Goal: Transaction & Acquisition: Purchase product/service

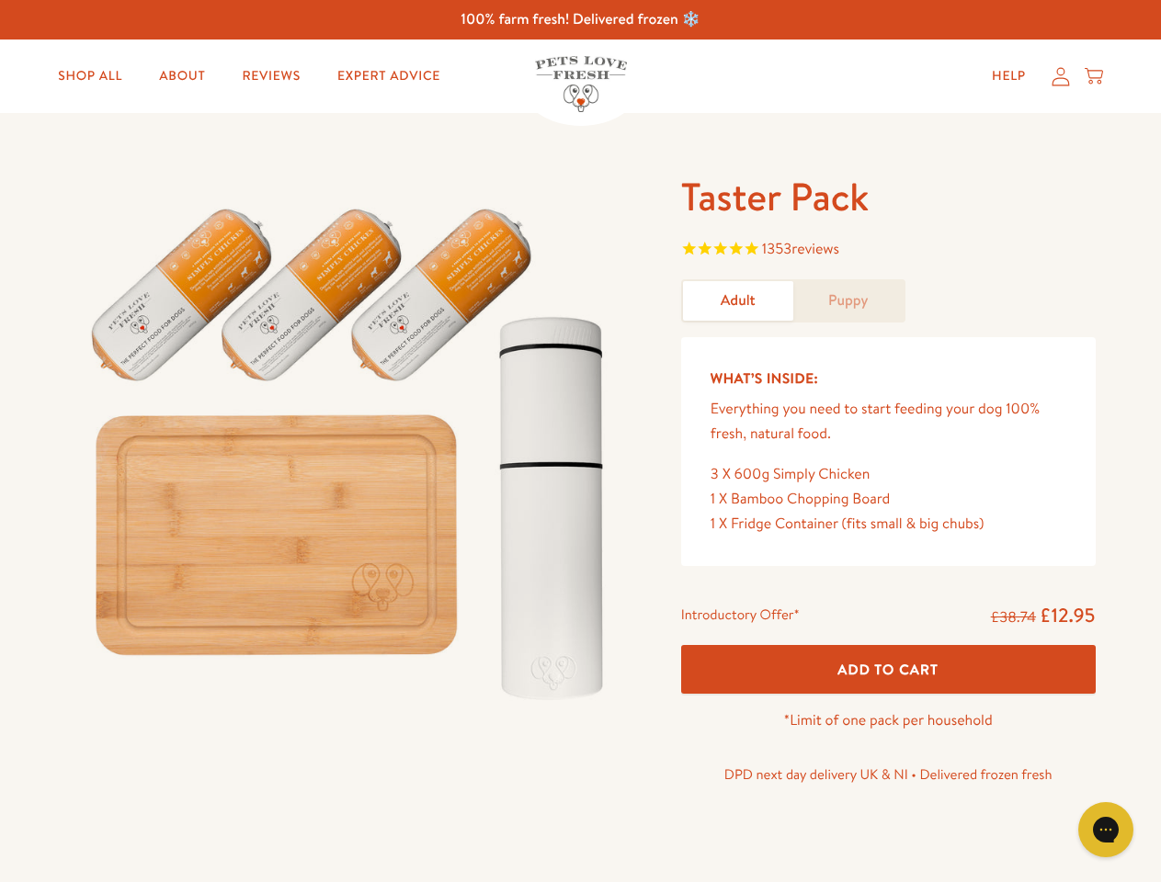
click at [580, 441] on img at bounding box center [351, 446] width 571 height 548
click at [888, 251] on span "1353 reviews" at bounding box center [888, 251] width 415 height 28
click at [888, 763] on p "DPD next day delivery UK & NI • Delivered frozen fresh" at bounding box center [888, 775] width 415 height 24
click at [1106, 830] on icon "Gorgias live chat" at bounding box center [1105, 829] width 17 height 17
